Goal: Book appointment/travel/reservation

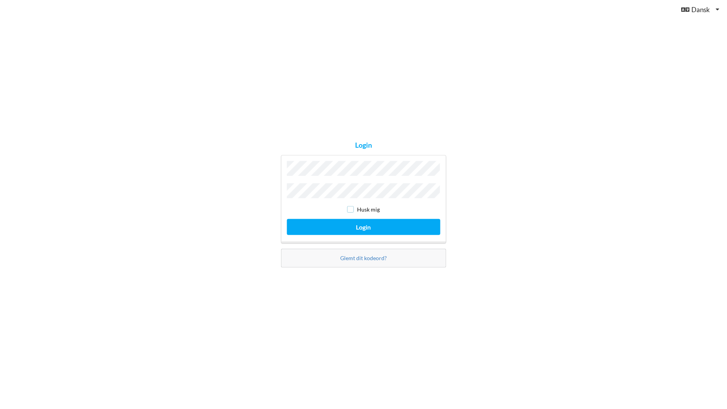
click at [353, 208] on input "checkbox" at bounding box center [350, 209] width 7 height 7
checkbox input "true"
click at [362, 221] on button "Login" at bounding box center [364, 227] width 154 height 16
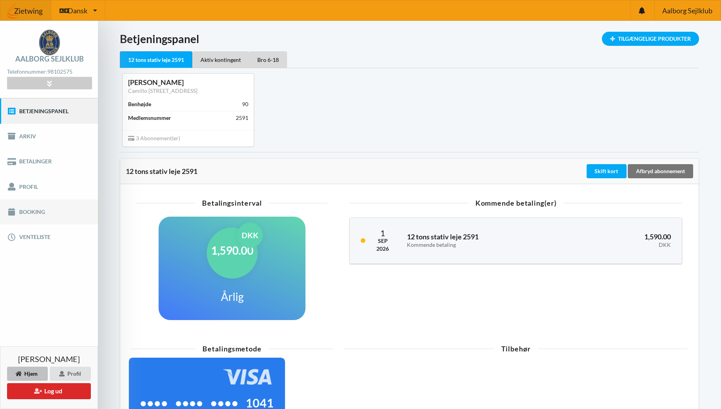
click at [27, 210] on link "Booking" at bounding box center [49, 211] width 98 height 25
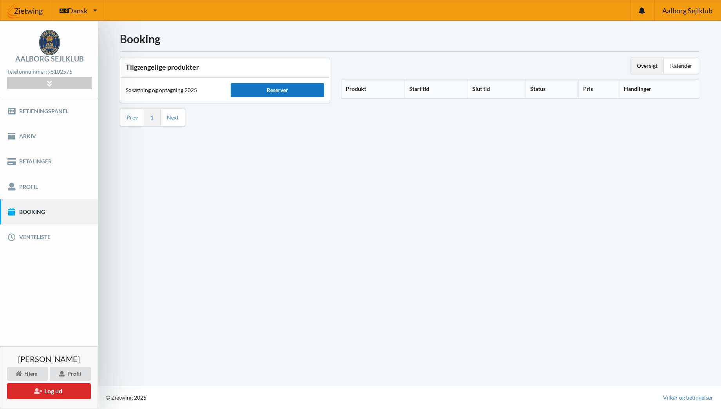
click at [289, 89] on div "Reserver" at bounding box center [278, 90] width 94 height 14
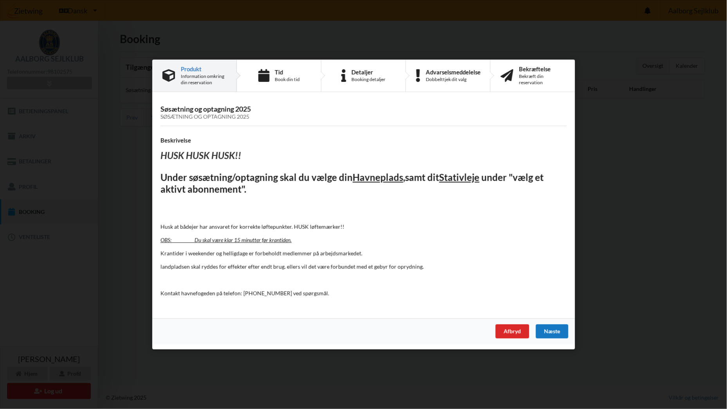
click at [546, 328] on div "Næste" at bounding box center [552, 331] width 33 height 14
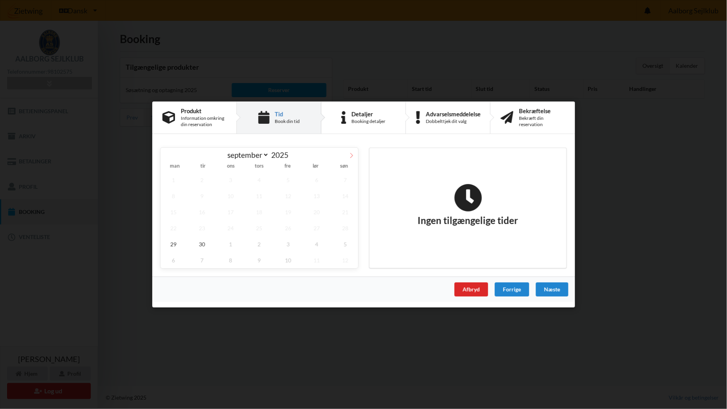
click at [351, 152] on span at bounding box center [351, 154] width 13 height 13
select select "9"
click at [259, 177] on span "2" at bounding box center [259, 180] width 26 height 16
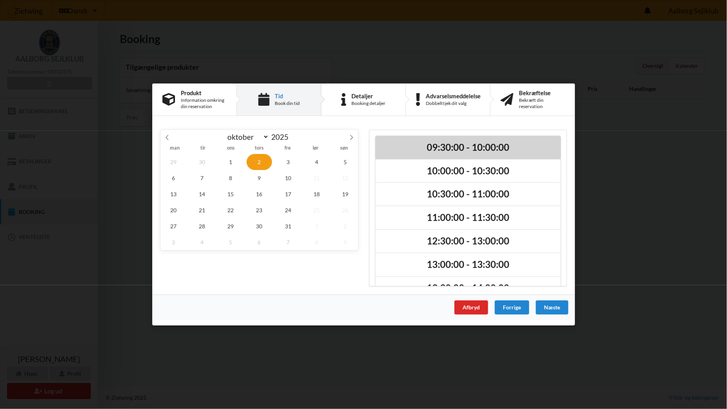
click at [456, 145] on h2 "09:30:00 - 10:00:00" at bounding box center [468, 147] width 174 height 12
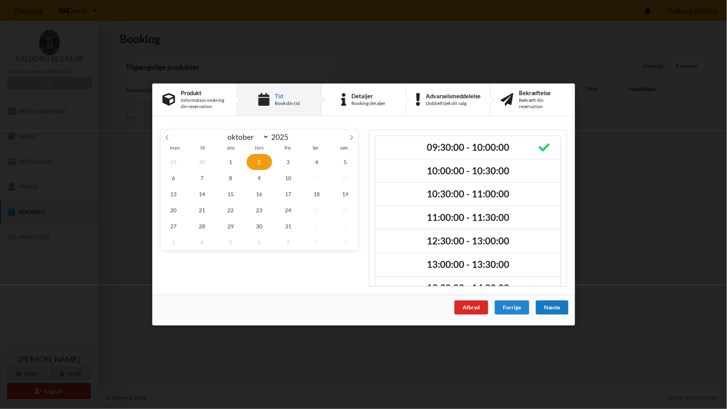
click at [550, 305] on div "Næste" at bounding box center [552, 307] width 33 height 14
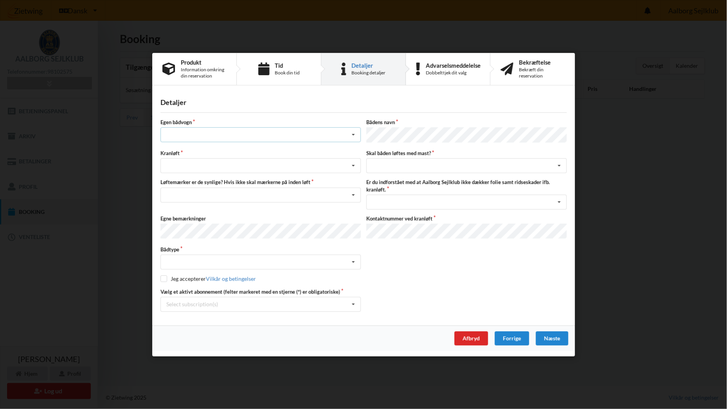
click at [355, 135] on icon at bounding box center [354, 135] width 12 height 14
click at [174, 180] on div "nej" at bounding box center [261, 178] width 200 height 14
click at [353, 166] on icon at bounding box center [354, 166] width 12 height 14
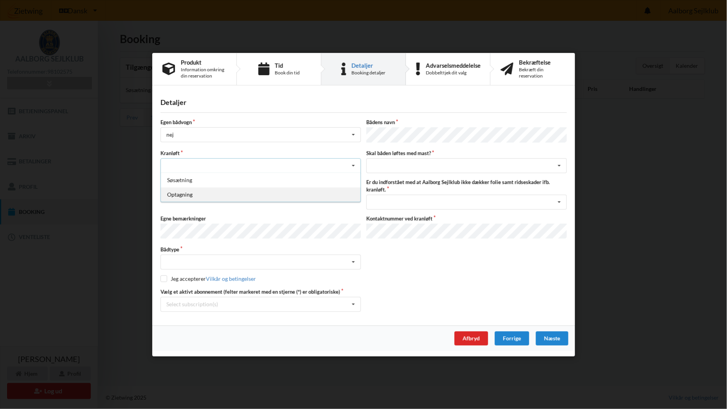
click at [184, 192] on div "Optagning" at bounding box center [261, 194] width 200 height 14
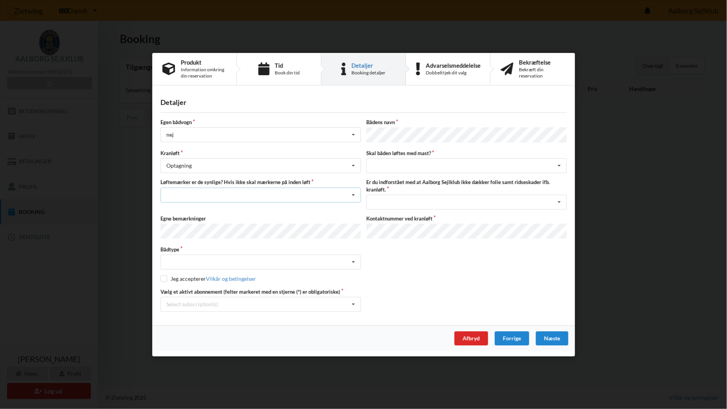
click at [353, 194] on icon at bounding box center [354, 195] width 12 height 14
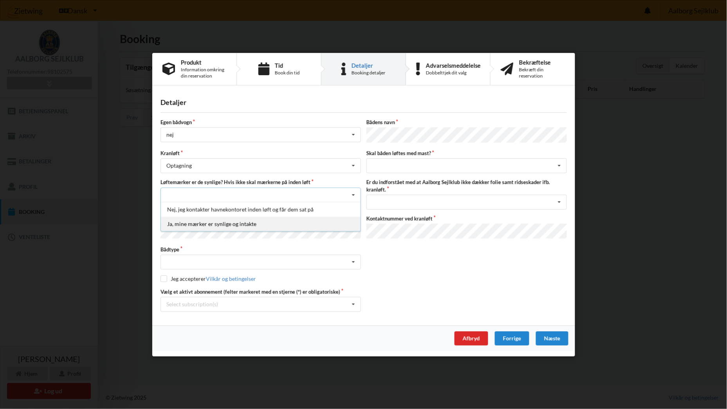
click at [217, 223] on div "Ja, mine mærker er synlige og intakte" at bounding box center [261, 223] width 200 height 14
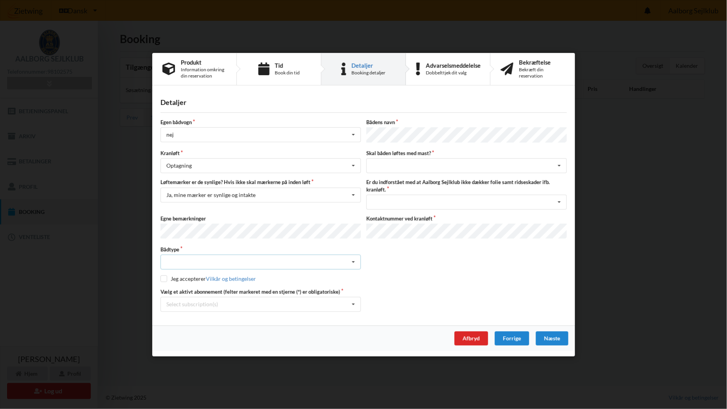
click at [354, 259] on icon at bounding box center [354, 262] width 12 height 14
click at [188, 286] on div "Sejlbåd" at bounding box center [261, 291] width 200 height 14
click at [354, 301] on icon at bounding box center [354, 304] width 12 height 14
click at [193, 316] on div "* 12 tons stativ leje 2591" at bounding box center [261, 318] width 200 height 14
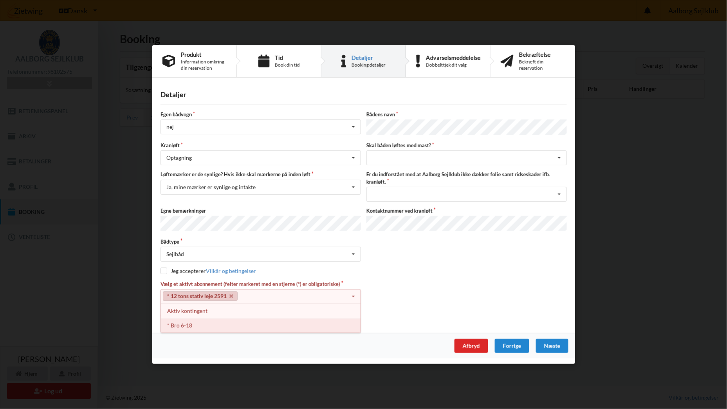
click at [186, 323] on div "* Bro 6-18" at bounding box center [261, 325] width 200 height 14
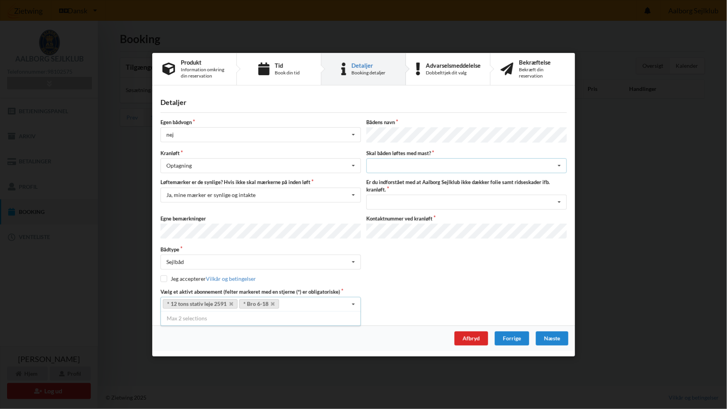
click at [558, 166] on icon at bounding box center [560, 166] width 12 height 14
click at [391, 194] on div "ja" at bounding box center [467, 194] width 200 height 14
click at [561, 203] on icon at bounding box center [560, 202] width 12 height 14
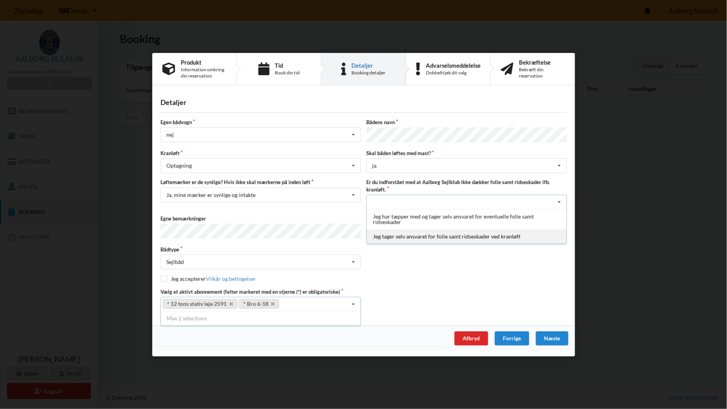
click at [417, 232] on div "Jeg tager selv ansvaret for folie samt ridseskader ved kranløft" at bounding box center [467, 236] width 200 height 14
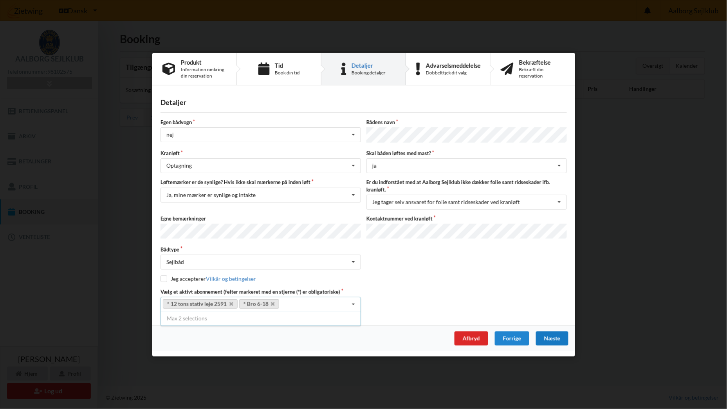
click at [554, 333] on div "Næste" at bounding box center [552, 338] width 33 height 14
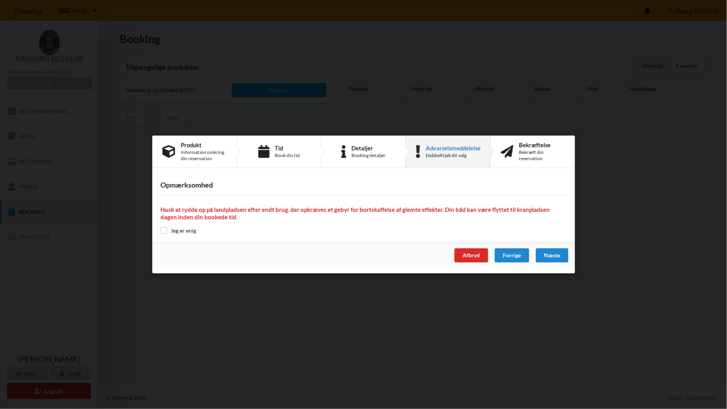
click at [165, 230] on input "checkbox" at bounding box center [164, 230] width 7 height 7
checkbox input "true"
click at [550, 255] on div "Næste" at bounding box center [552, 255] width 33 height 14
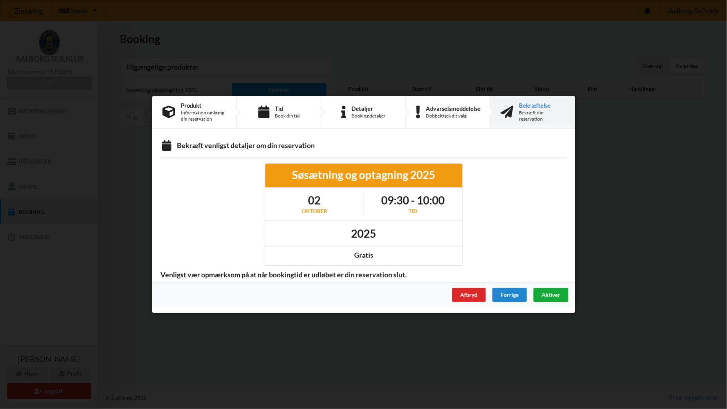
click at [548, 293] on span "Aktiver" at bounding box center [551, 294] width 18 height 7
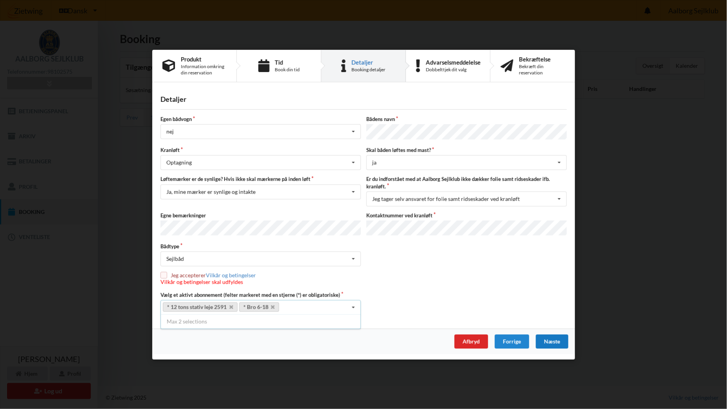
click at [161, 272] on input "checkbox" at bounding box center [164, 275] width 7 height 7
checkbox input "true"
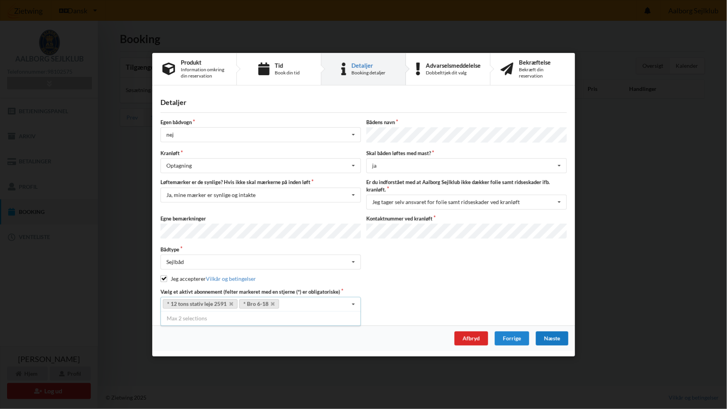
click at [558, 333] on div "Næste" at bounding box center [552, 338] width 33 height 14
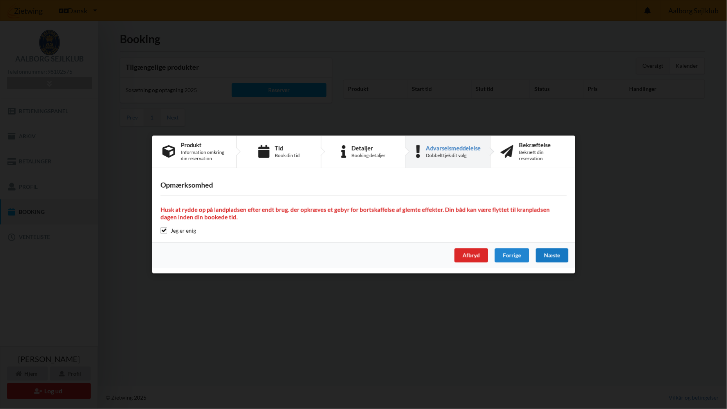
click at [554, 253] on div "Næste" at bounding box center [552, 255] width 33 height 14
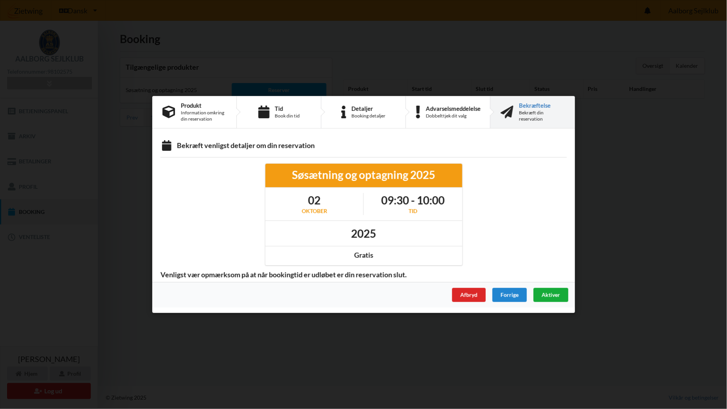
click at [547, 294] on span "Aktiver" at bounding box center [551, 294] width 18 height 7
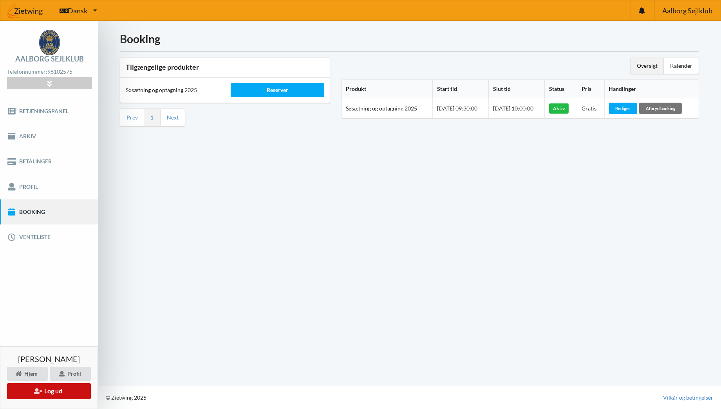
click at [50, 389] on button "Log ud" at bounding box center [49, 391] width 84 height 16
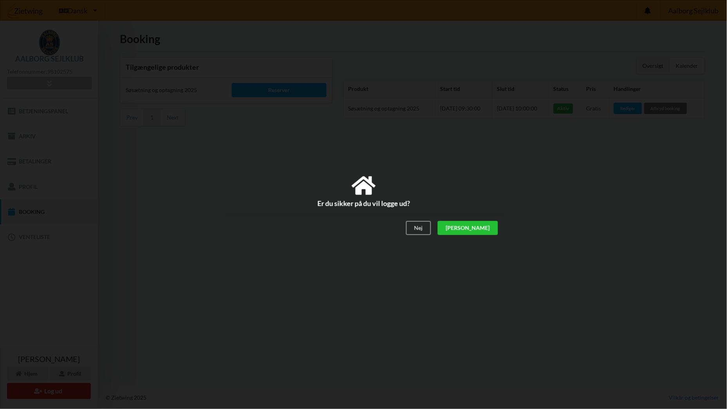
click at [488, 226] on div "[PERSON_NAME]" at bounding box center [468, 228] width 60 height 14
